Goal: Task Accomplishment & Management: Manage account settings

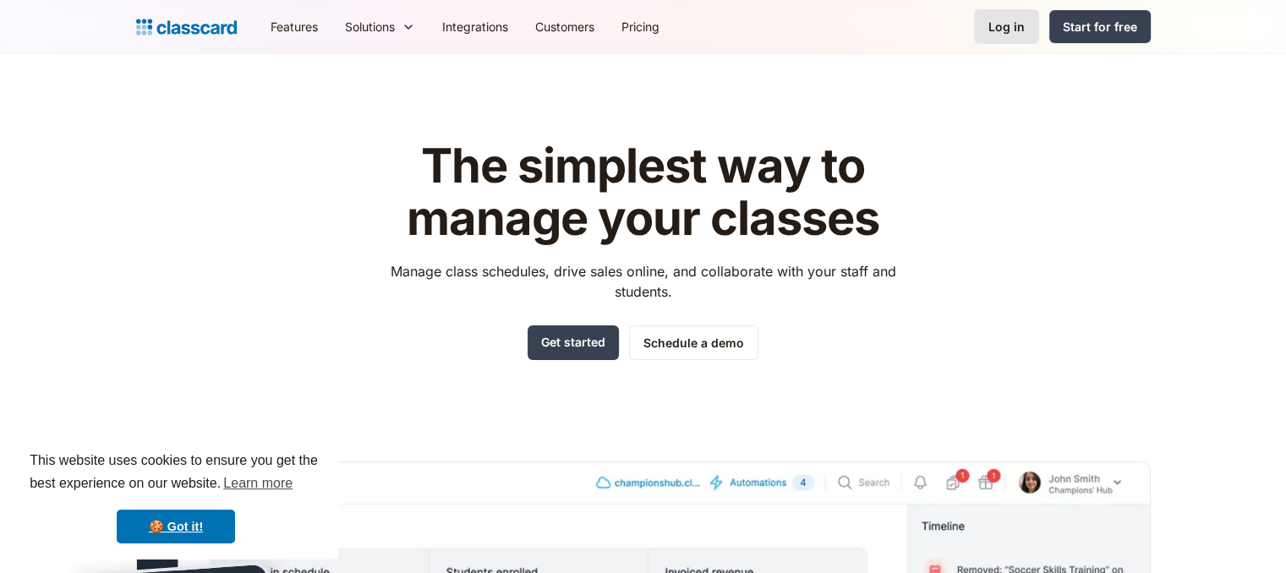
click at [988, 36] on link "Log in" at bounding box center [1006, 26] width 65 height 35
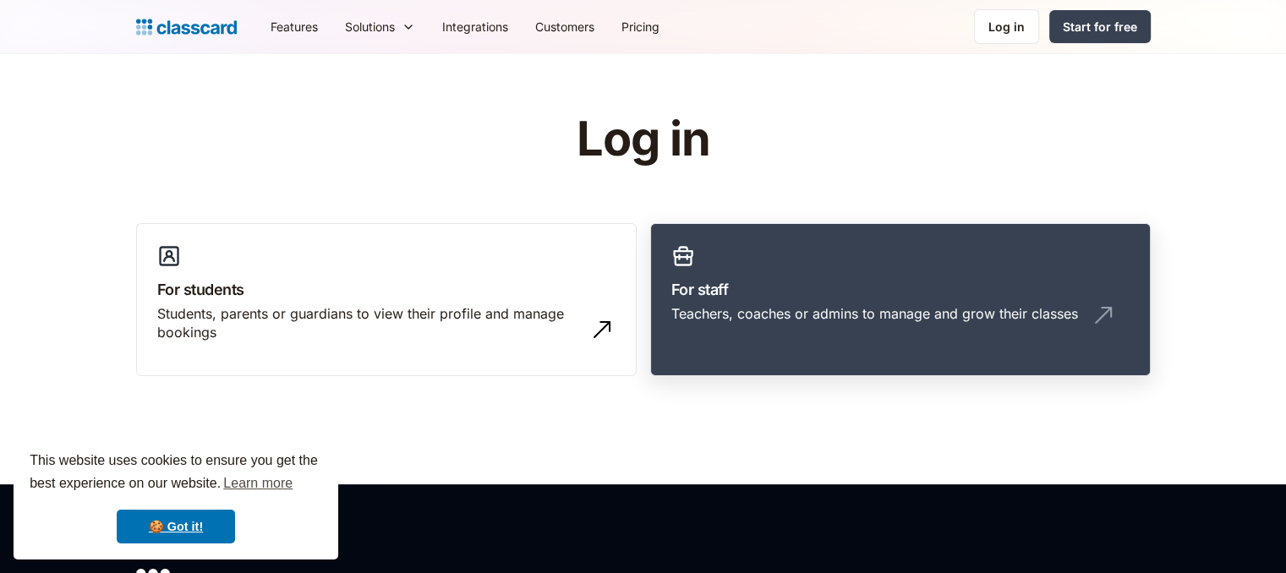
click at [861, 272] on link "For staff Teachers, coaches or admins to manage and grow their classes" at bounding box center [900, 300] width 501 height 154
